Goal: Communication & Community: Answer question/provide support

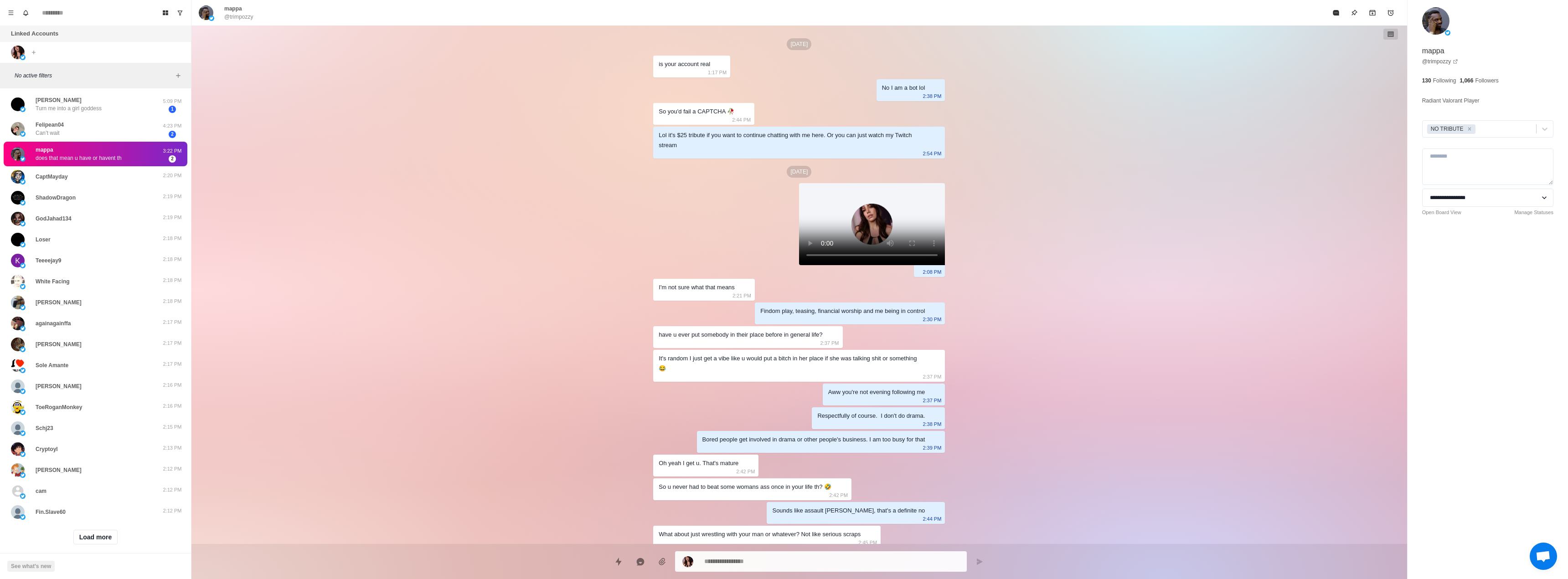
scroll to position [76, 0]
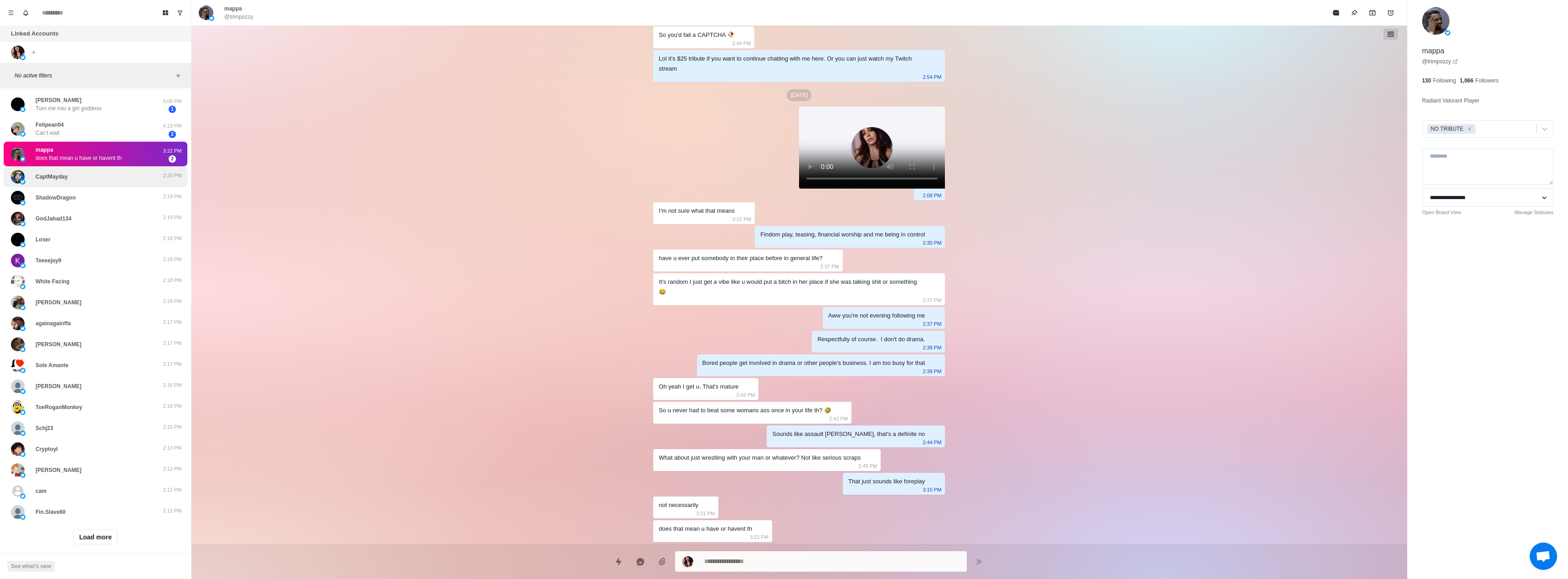
click at [77, 182] on div "CaptMayday" at bounding box center [86, 177] width 150 height 14
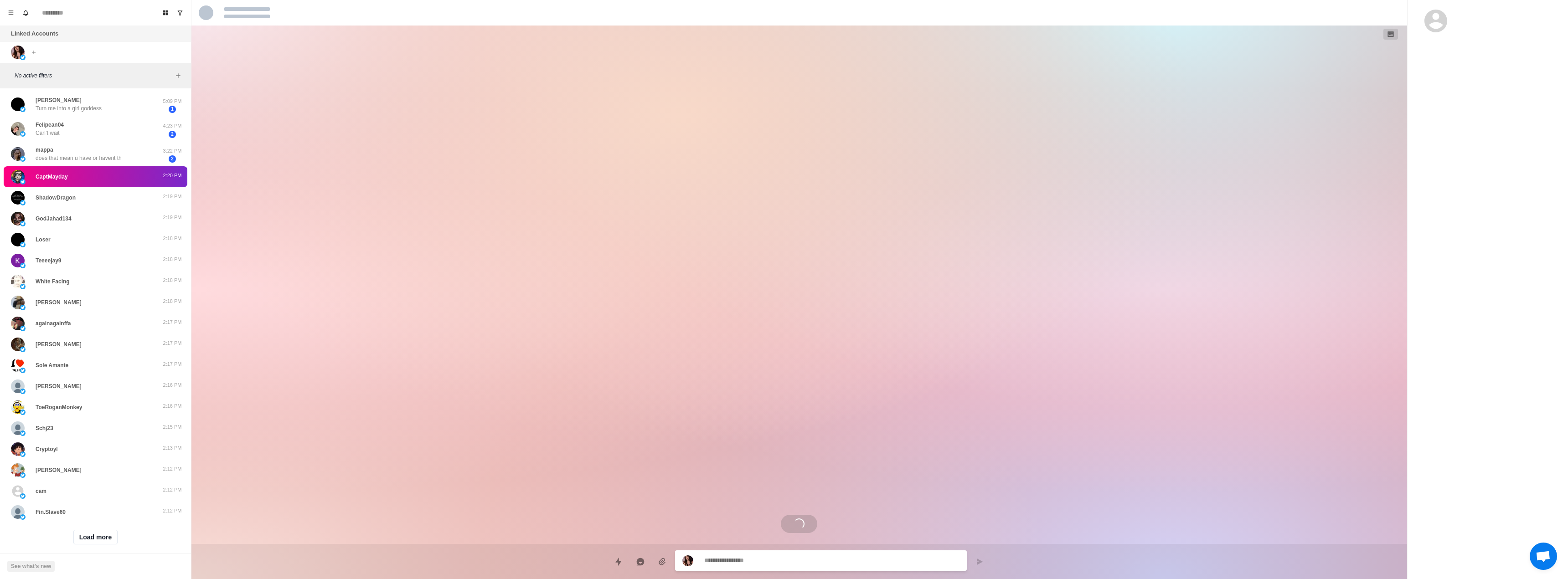
scroll to position [0, 0]
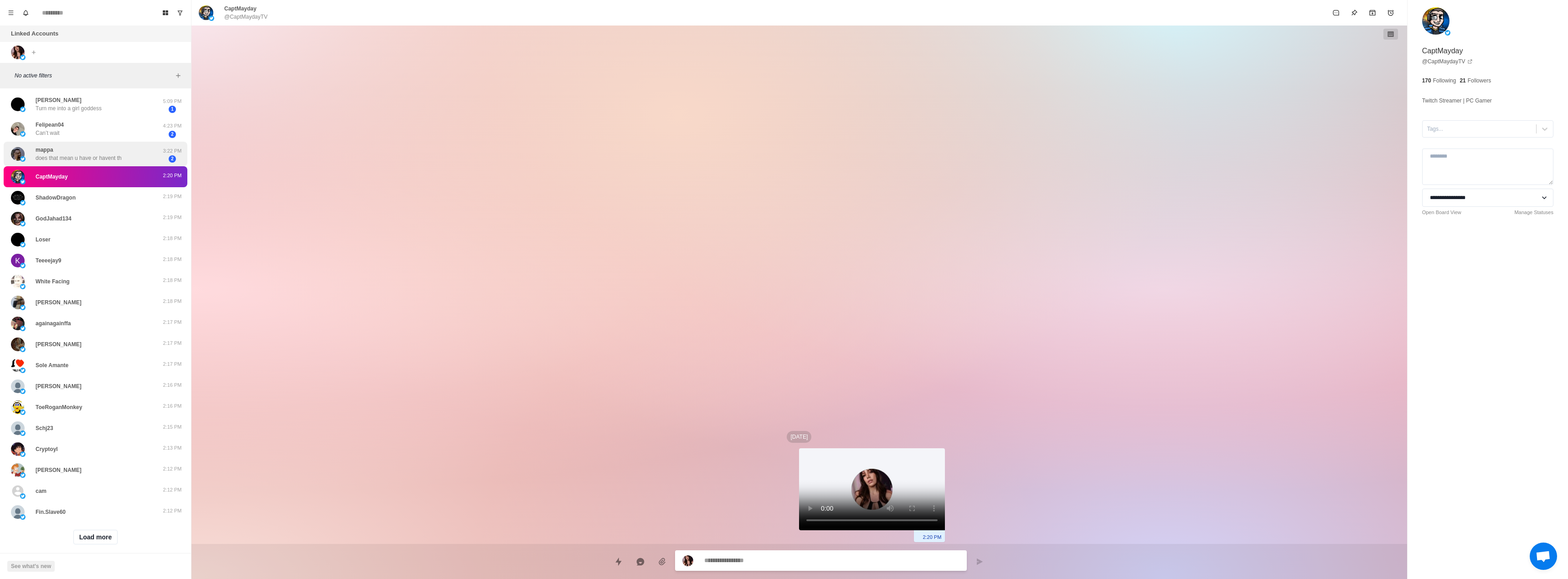
click at [79, 164] on div "mappa does that mean u have or havent th 3:22 PM 2" at bounding box center [95, 154] width 184 height 25
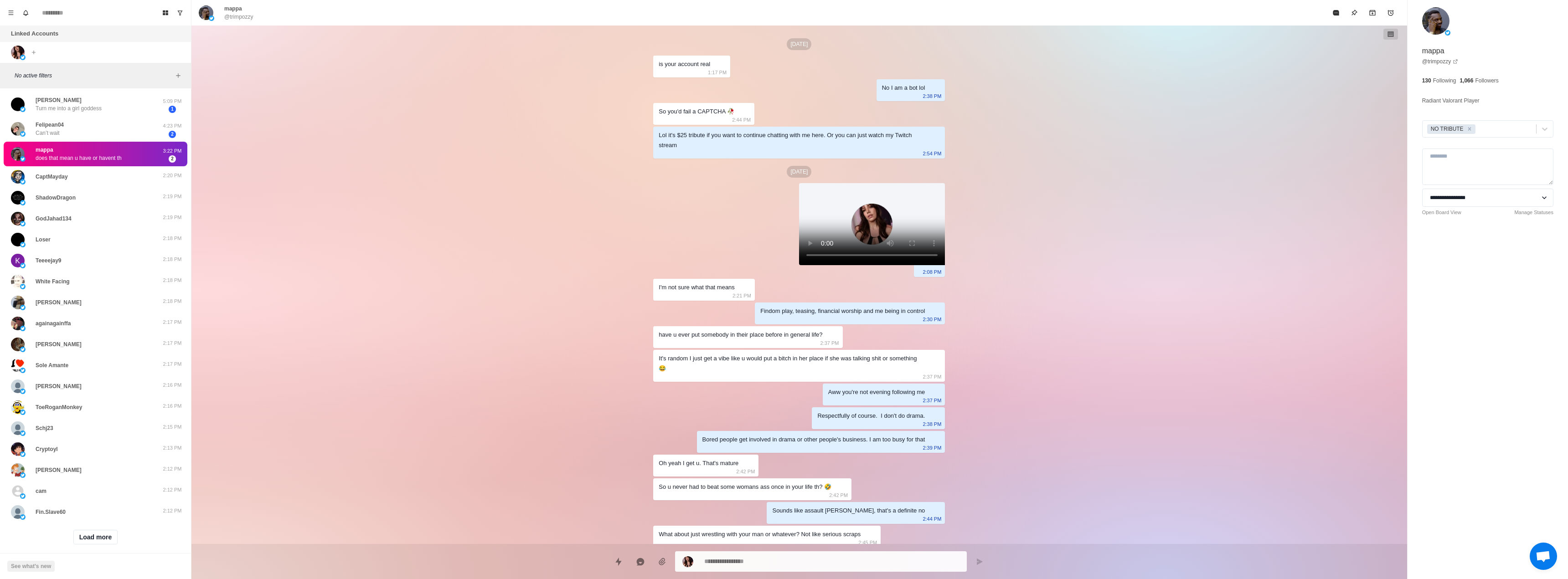
click at [1439, 16] on img at bounding box center [1436, 21] width 27 height 27
click at [1435, 21] on img at bounding box center [1436, 21] width 27 height 27
click at [1441, 55] on p "mappa" at bounding box center [1434, 51] width 22 height 11
type textarea "*"
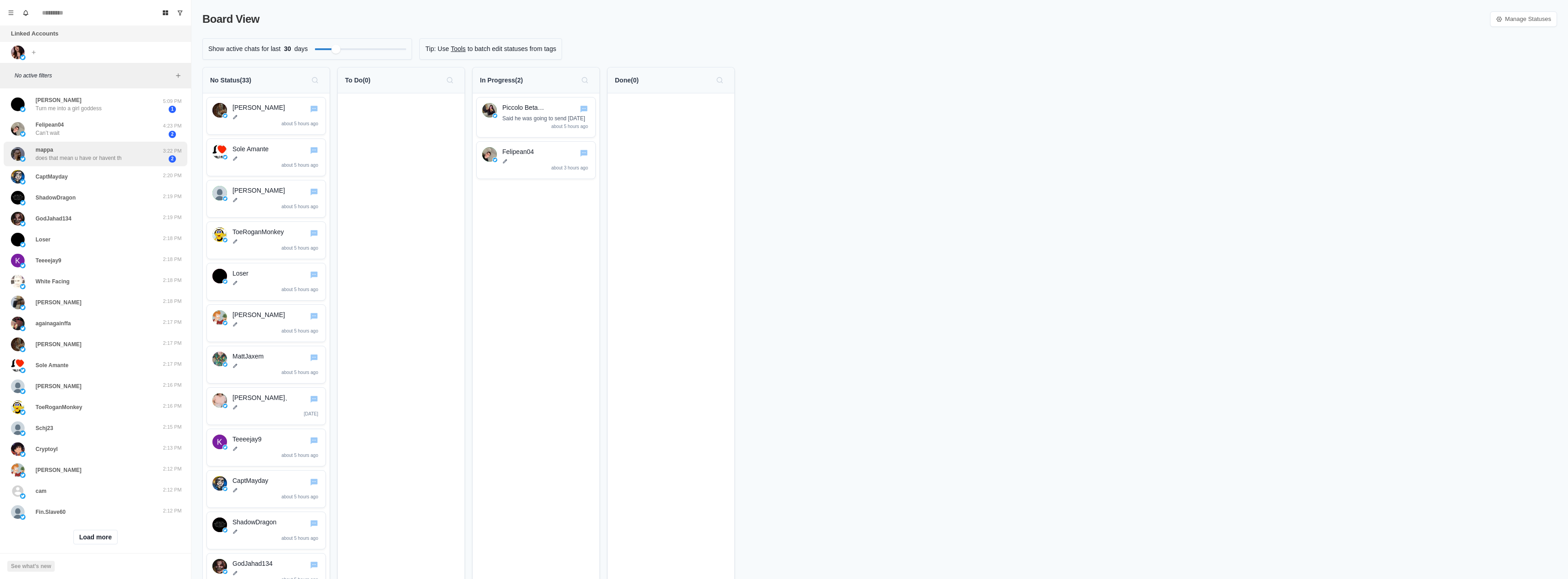
click at [131, 146] on div "mappa does that mean u have or havent th" at bounding box center [86, 154] width 150 height 18
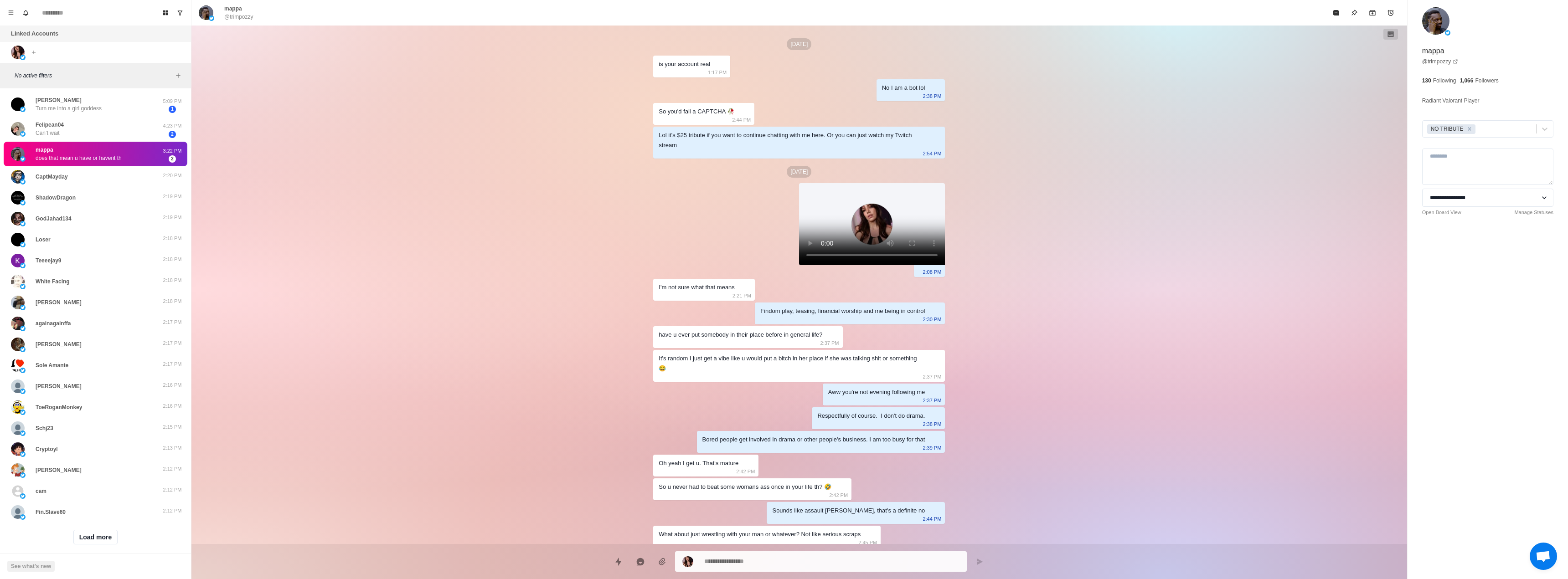
click at [203, 12] on img at bounding box center [205, 12] width 14 height 14
click at [205, 12] on img at bounding box center [205, 12] width 14 height 14
click at [98, 160] on div "Mark as read" at bounding box center [111, 162] width 37 height 9
click at [20, 151] on img at bounding box center [18, 154] width 14 height 14
click at [19, 151] on img at bounding box center [18, 154] width 14 height 14
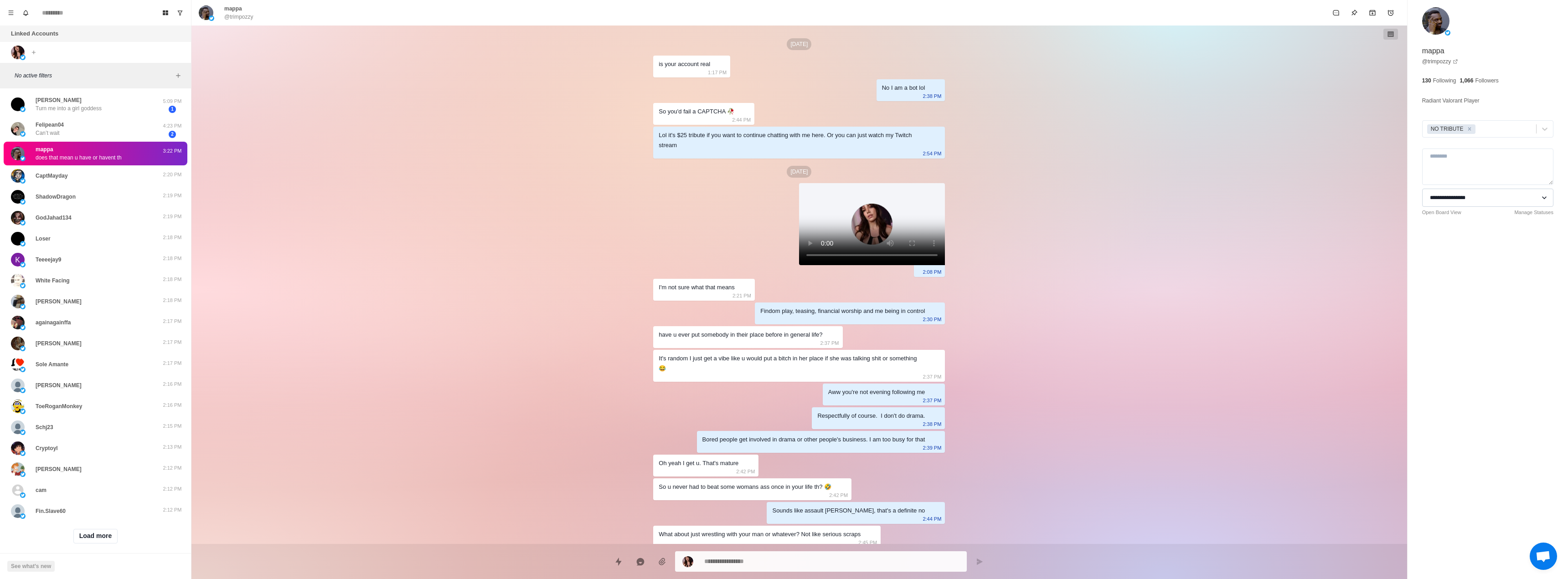
click at [1461, 203] on select "**********" at bounding box center [1488, 197] width 131 height 18
type textarea "*"
select select "**********"
type textarea "*"
select select
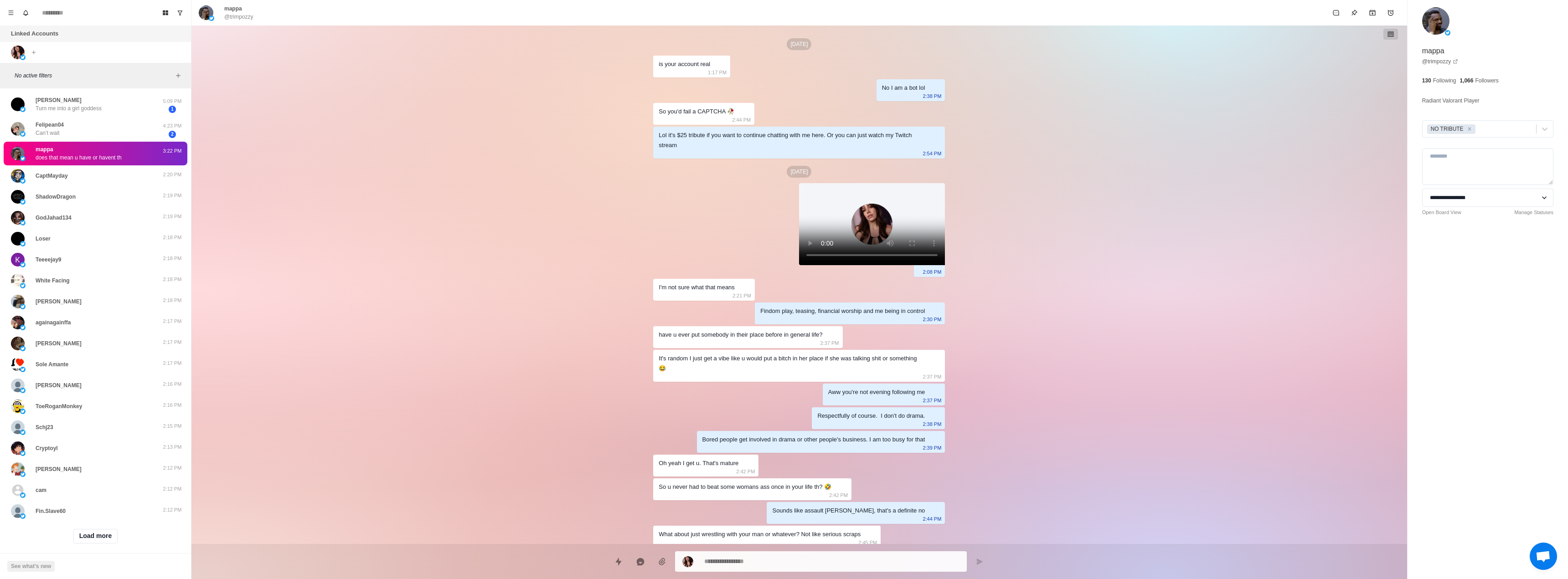
type textarea "*"
select select "**********"
click at [1484, 257] on div "**********" at bounding box center [1488, 289] width 161 height 579
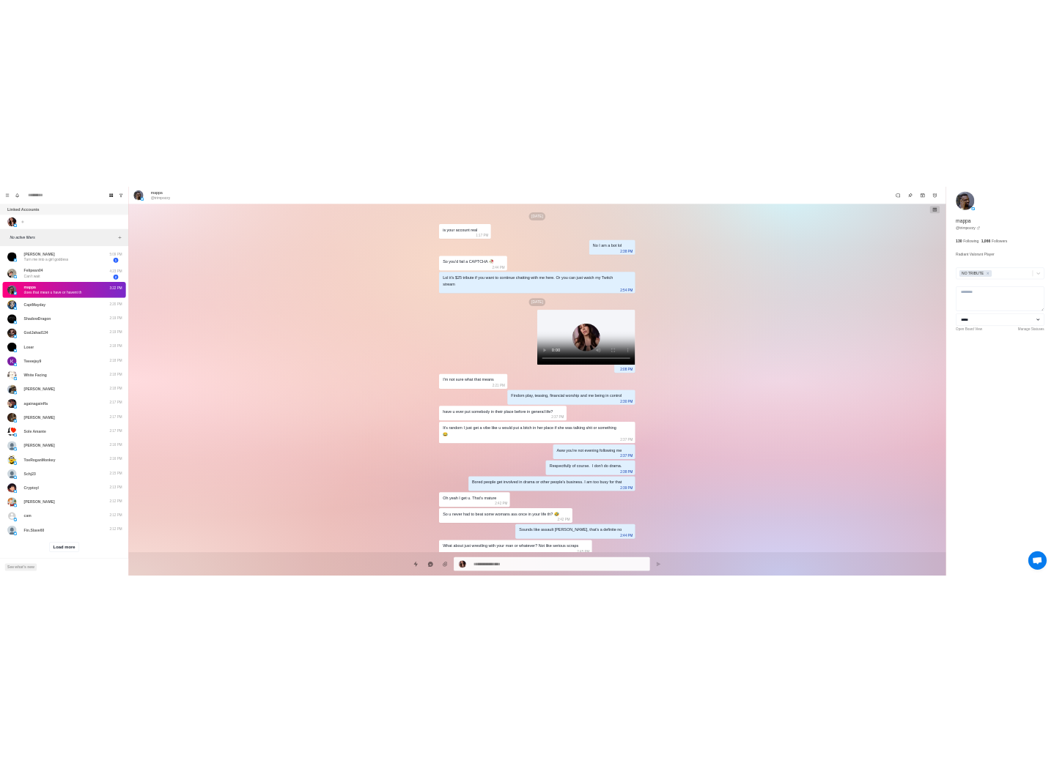
scroll to position [123, 0]
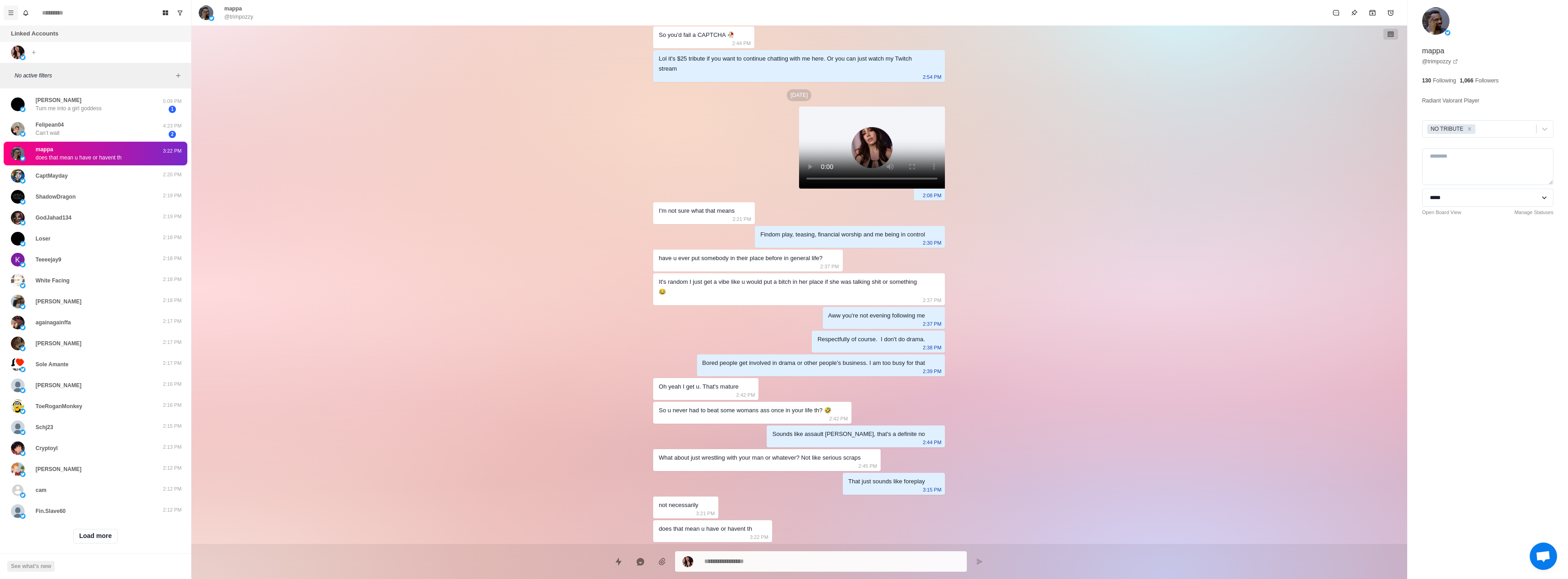
click at [13, 16] on button "Menu" at bounding box center [11, 12] width 14 height 14
click at [12, 16] on button "Menu" at bounding box center [11, 12] width 14 height 14
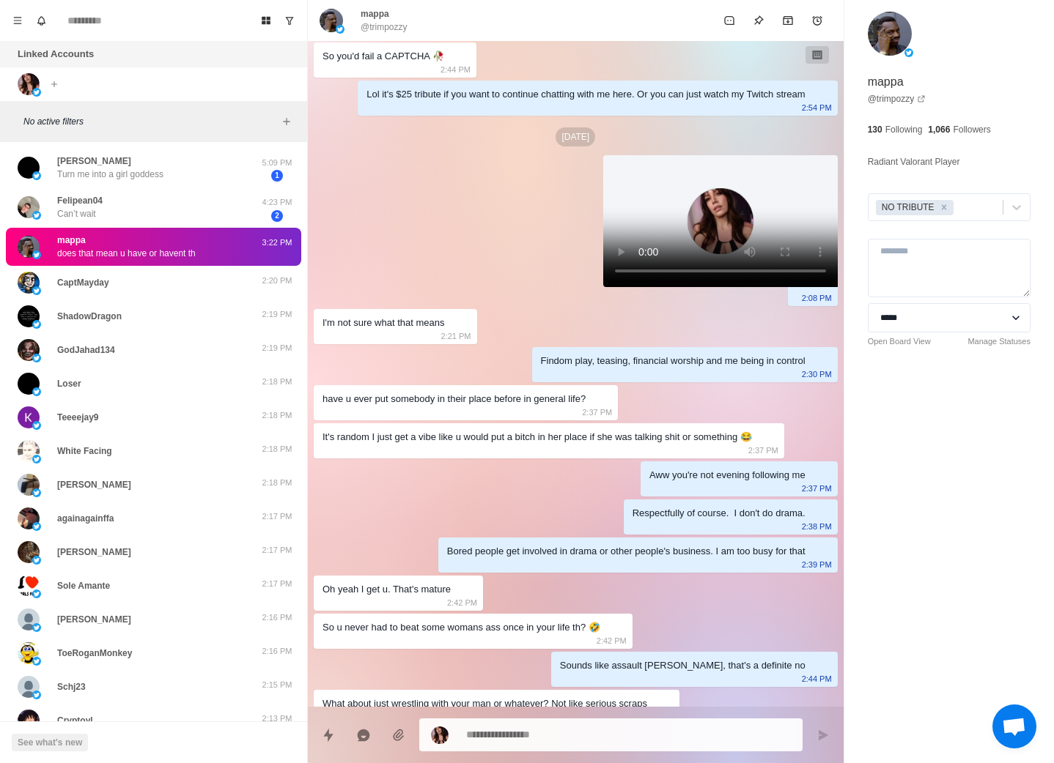
scroll to position [91, 0]
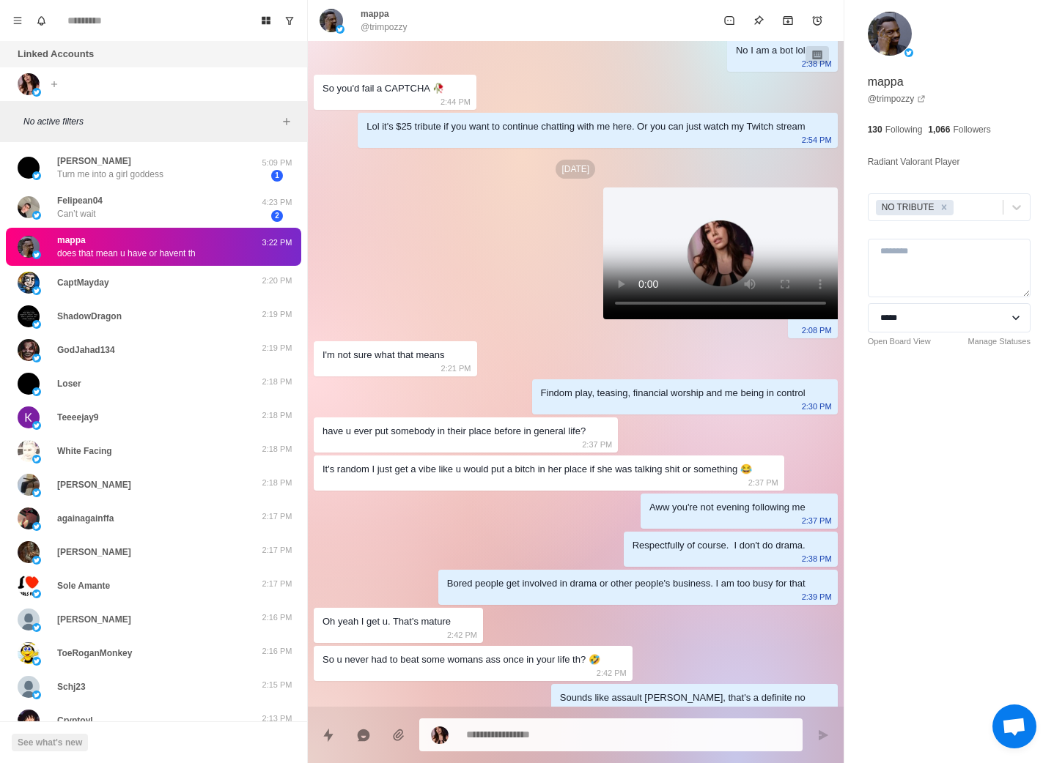
click at [887, 418] on div "**********" at bounding box center [949, 381] width 210 height 763
type textarea "*"
